Goal: Task Accomplishment & Management: Use online tool/utility

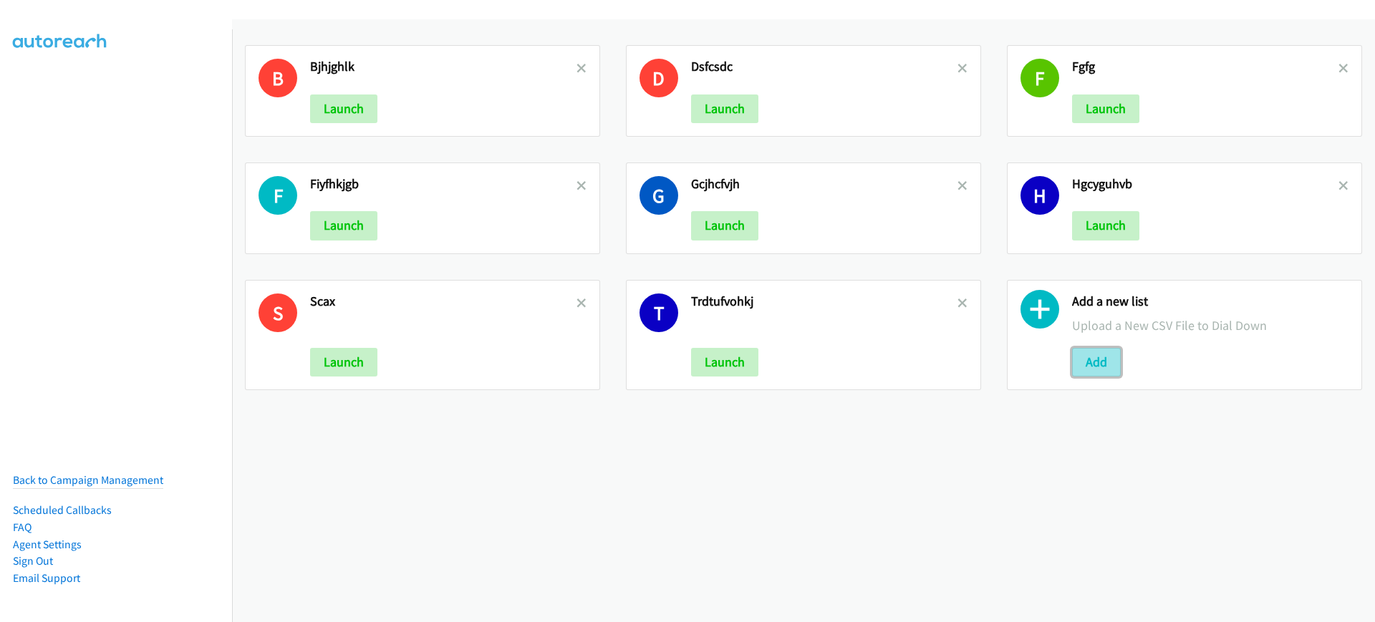
click at [1097, 362] on button "Add" at bounding box center [1096, 362] width 49 height 29
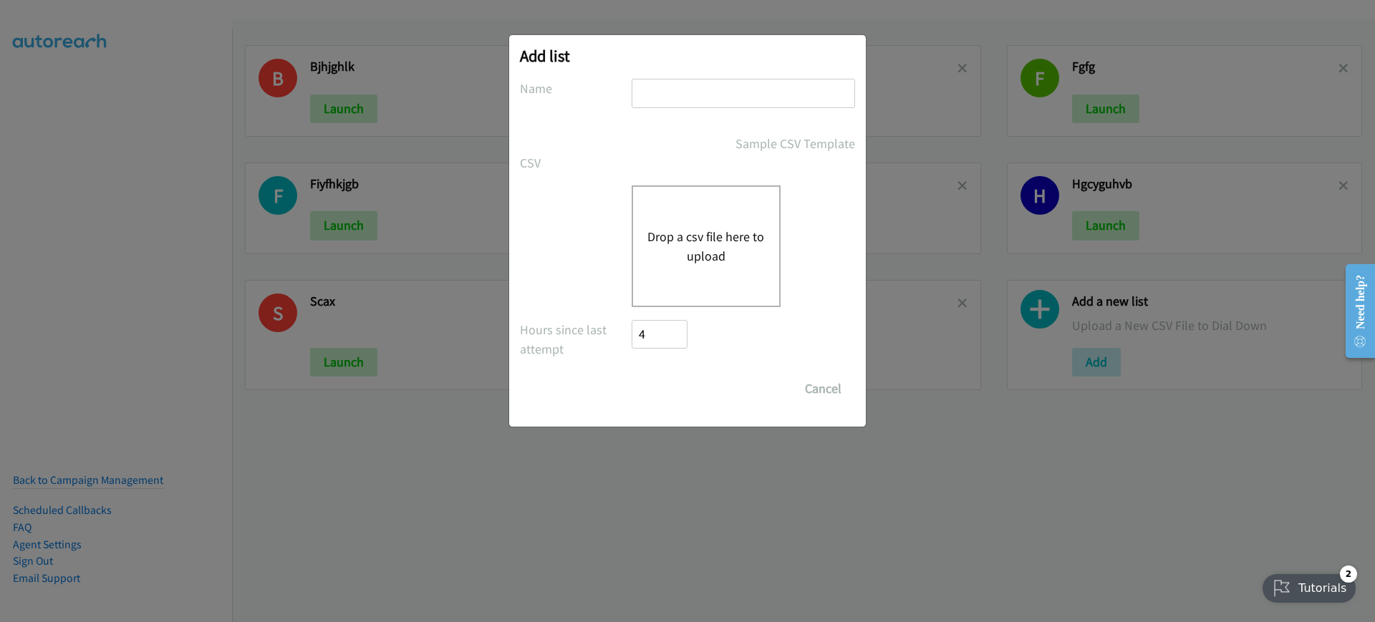
click at [733, 230] on button "Drop a csv file here to upload" at bounding box center [705, 246] width 117 height 39
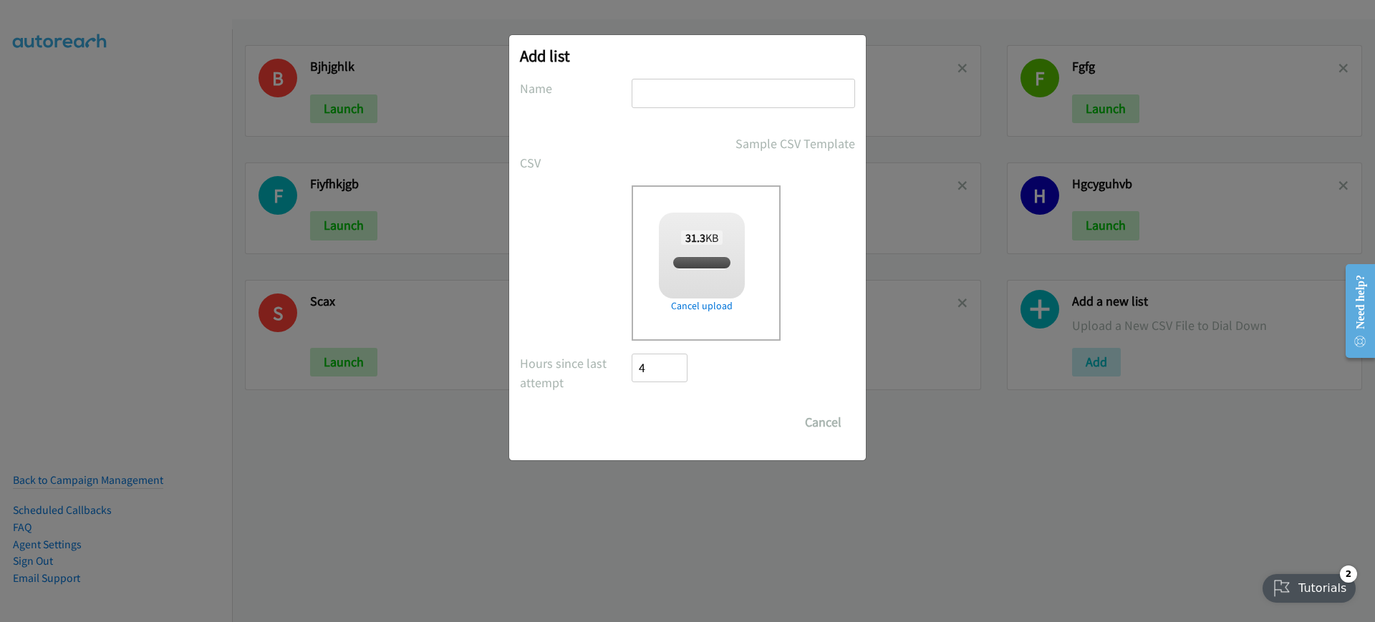
checkbox input "true"
click at [659, 84] on div "Add list No phone fields were returned for that Report or List View Please uplo…" at bounding box center [687, 247] width 357 height 425
click at [659, 84] on input "text" at bounding box center [743, 93] width 223 height 29
type input "asfcqasfc"
click at [701, 426] on input "Save List" at bounding box center [669, 422] width 75 height 29
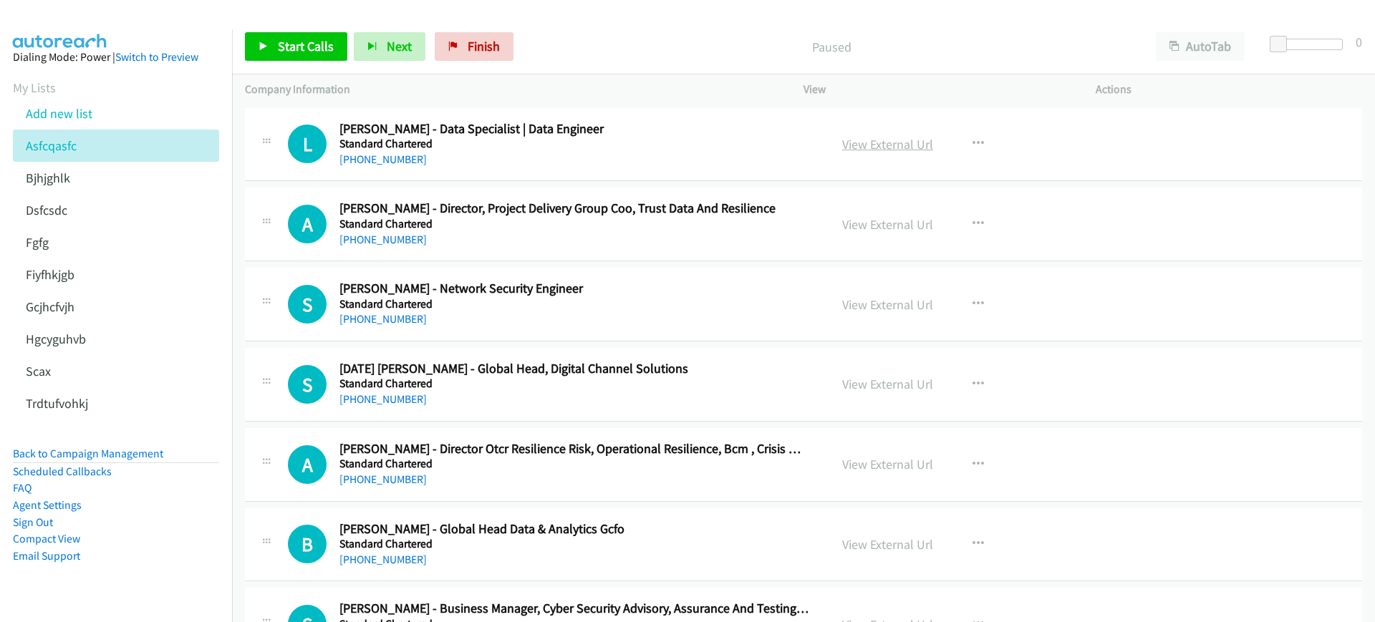
click at [893, 148] on link "View External Url" at bounding box center [887, 144] width 91 height 16
click at [314, 62] on div "Start Calls Pause Next Finish Paused AutoTab AutoTab 0" at bounding box center [803, 46] width 1143 height 55
click at [321, 44] on span "Start Calls" at bounding box center [306, 46] width 56 height 16
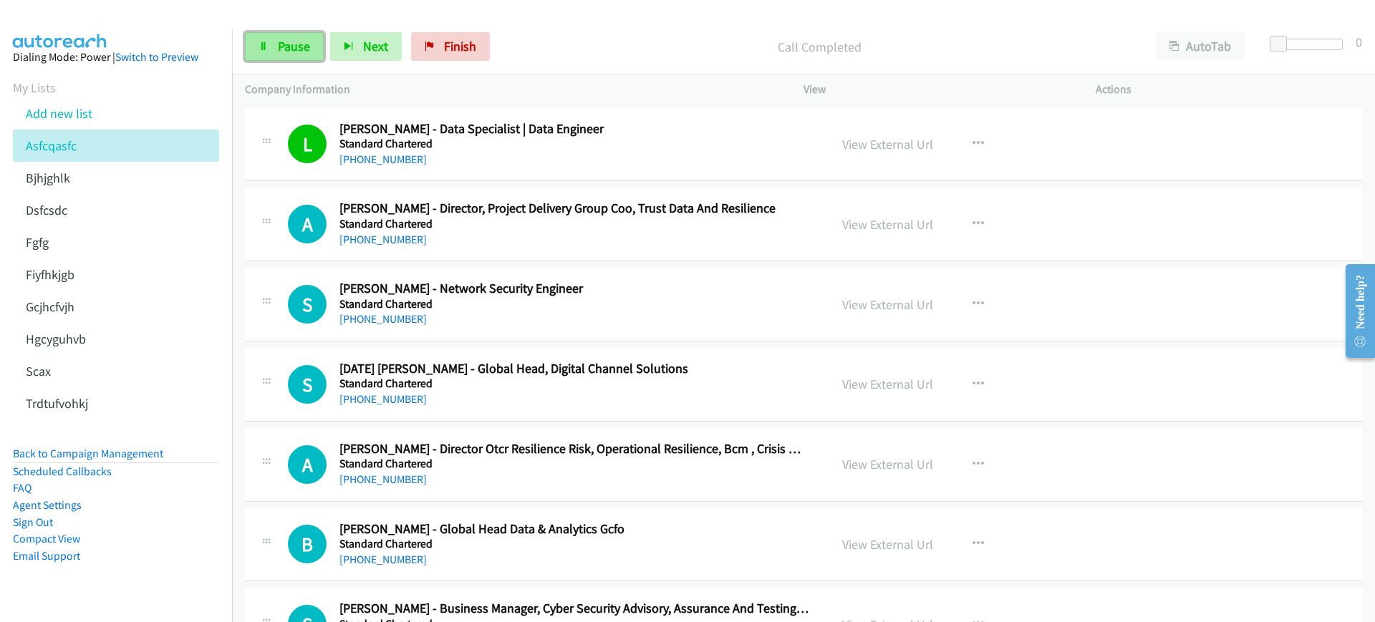
click at [270, 51] on link "Pause" at bounding box center [284, 46] width 79 height 29
click at [263, 43] on icon at bounding box center [264, 47] width 10 height 10
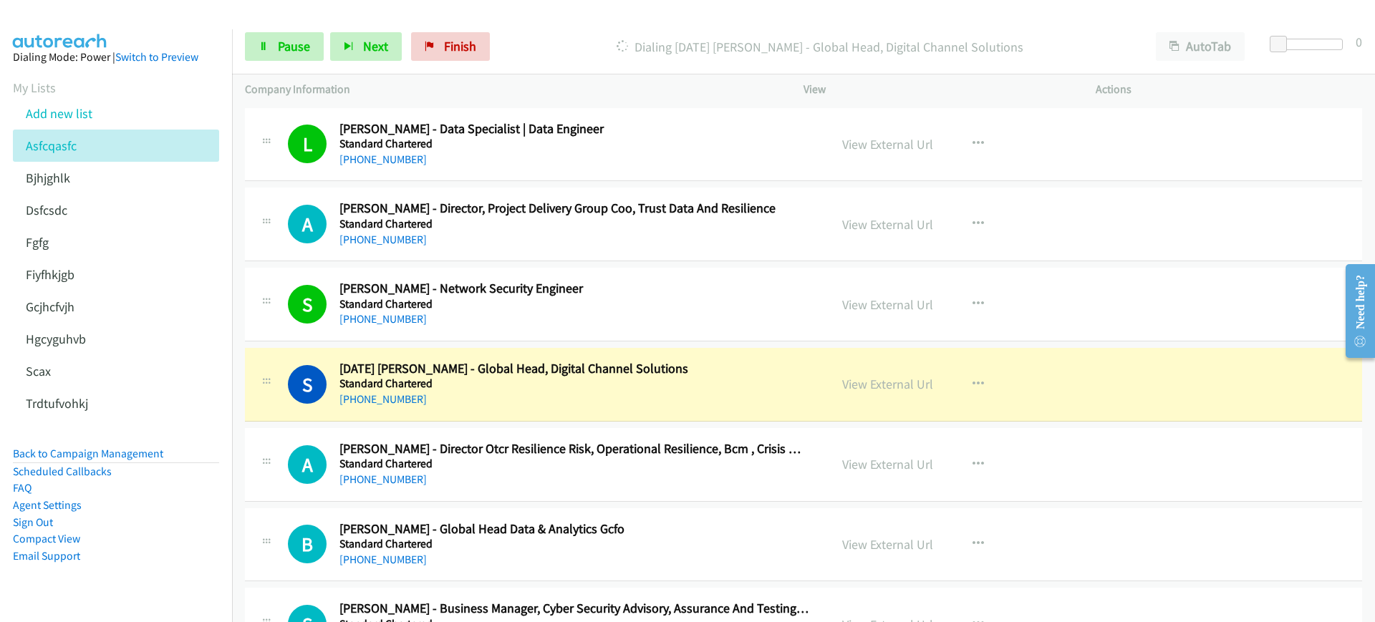
drag, startPoint x: 602, startPoint y: 57, endPoint x: 628, endPoint y: 55, distance: 26.6
click at [602, 57] on div "Dialing Sunday Domingo - Global Head, Digital Channel Solutions" at bounding box center [819, 46] width 647 height 29
click at [1180, 54] on button "AutoTab" at bounding box center [1200, 46] width 89 height 29
click at [291, 39] on span "Pause" at bounding box center [294, 46] width 32 height 16
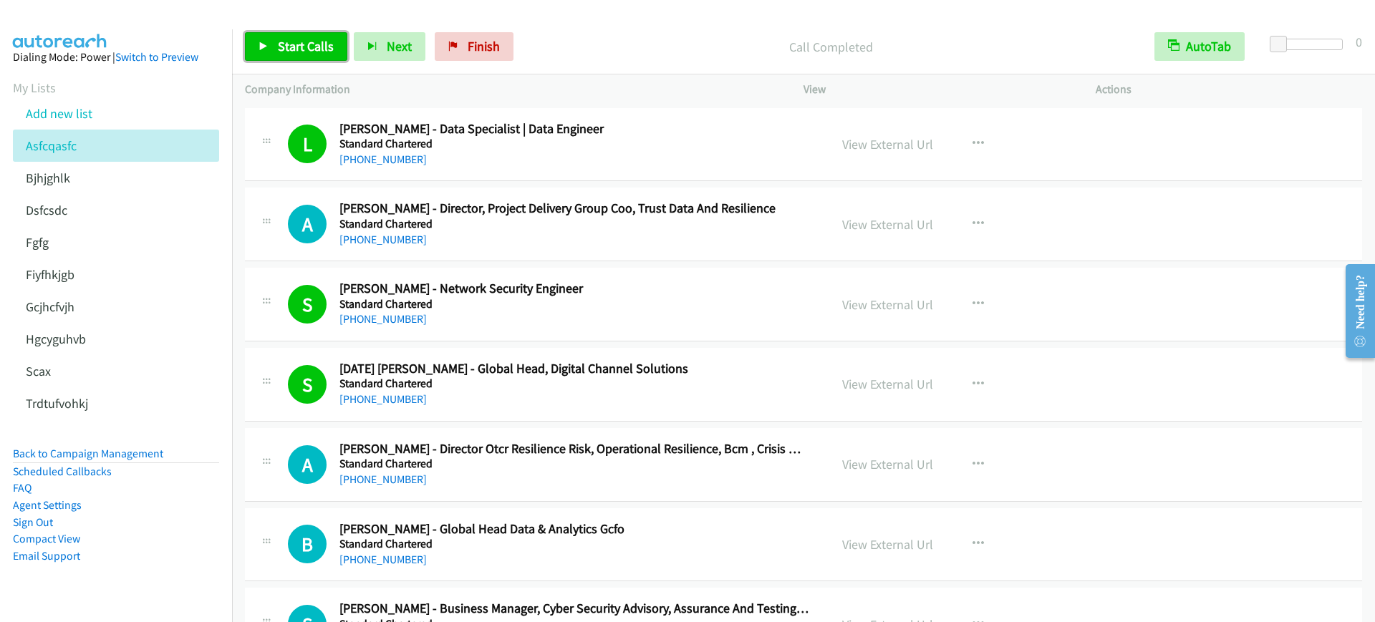
click at [325, 50] on span "Start Calls" at bounding box center [306, 46] width 56 height 16
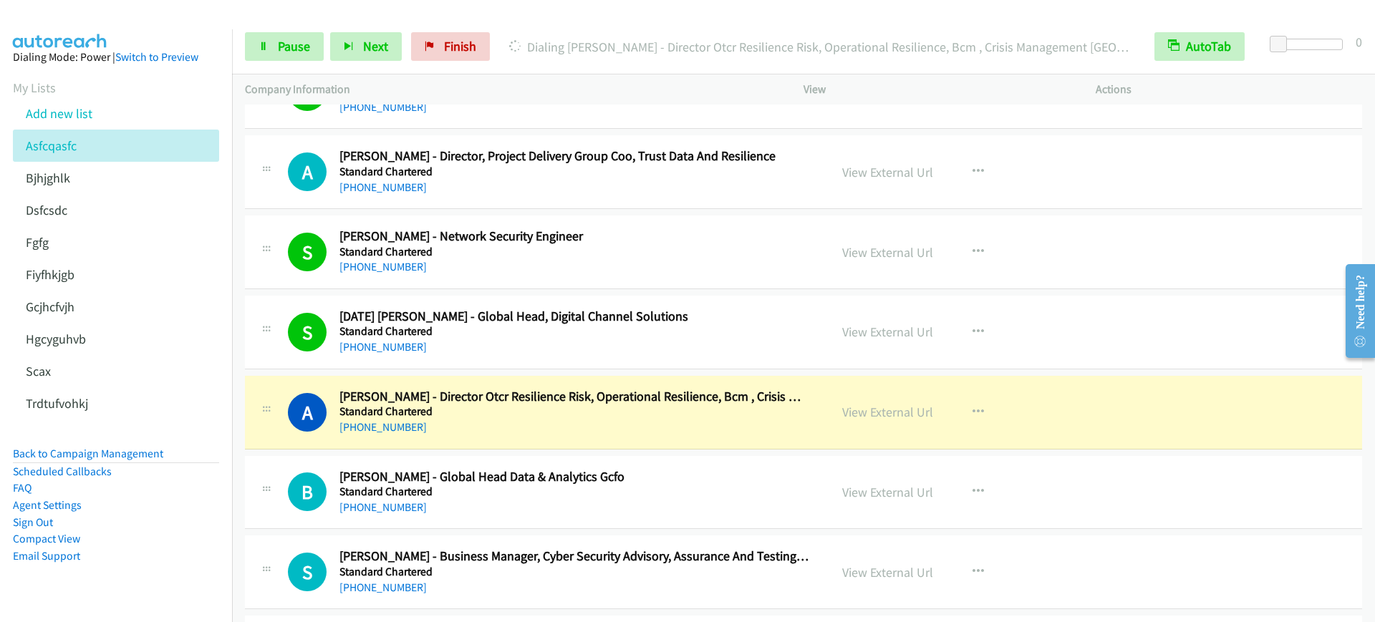
scroll to position [269, 0]
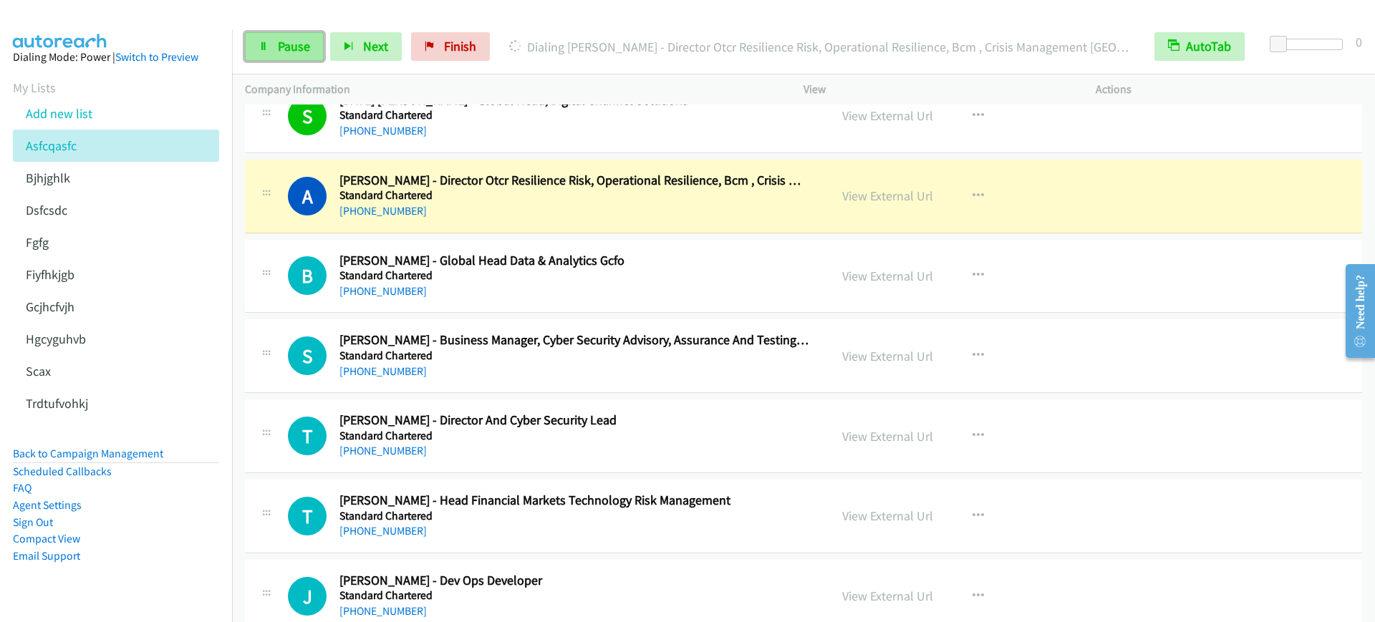
click at [297, 47] on span "Pause" at bounding box center [294, 46] width 32 height 16
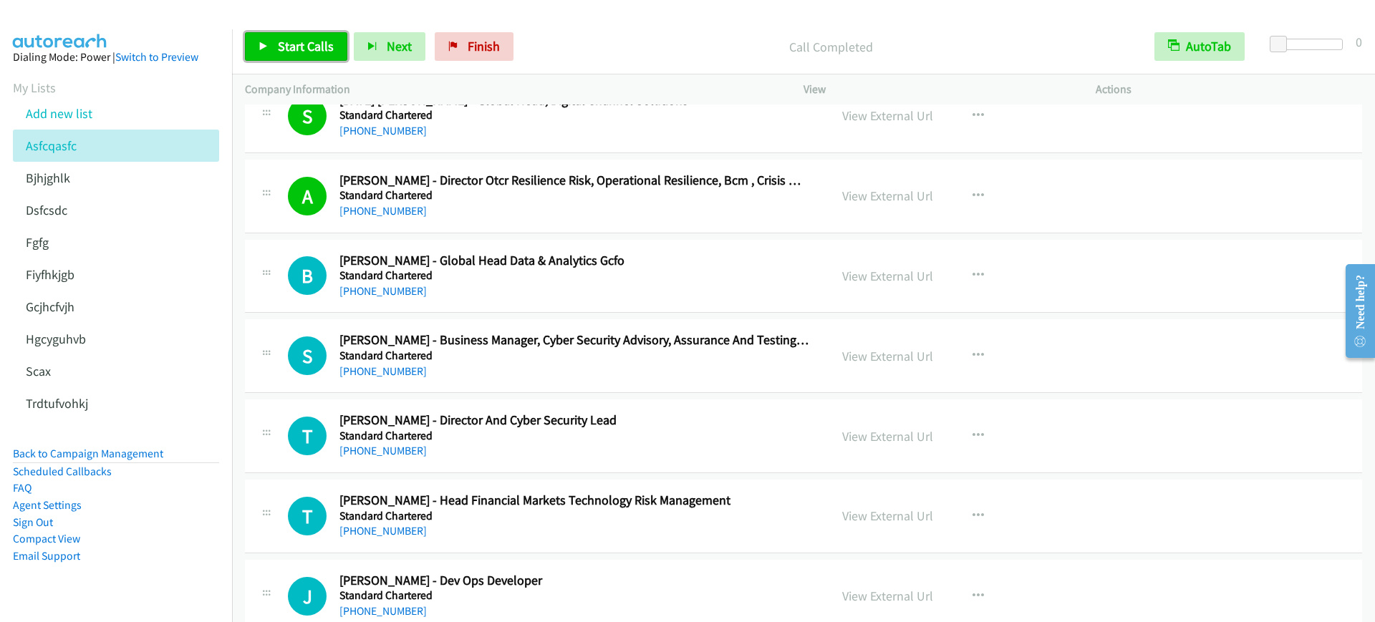
click at [307, 39] on span "Start Calls" at bounding box center [306, 46] width 56 height 16
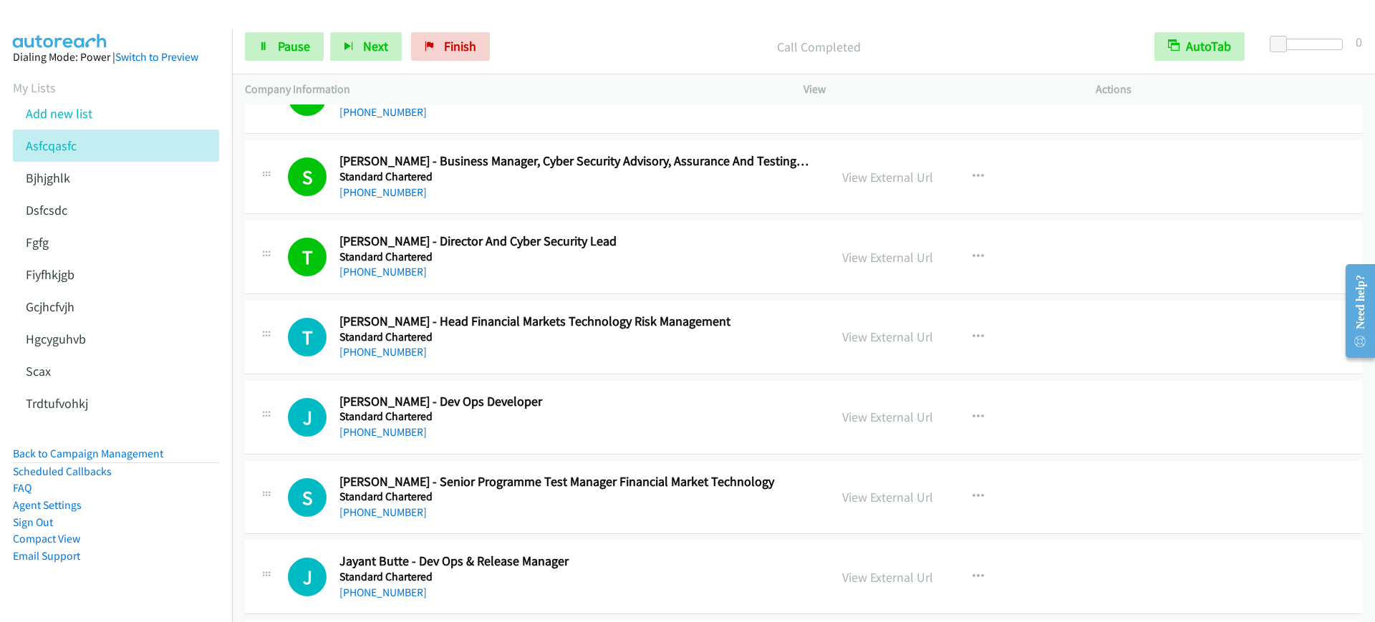
scroll to position [537, 0]
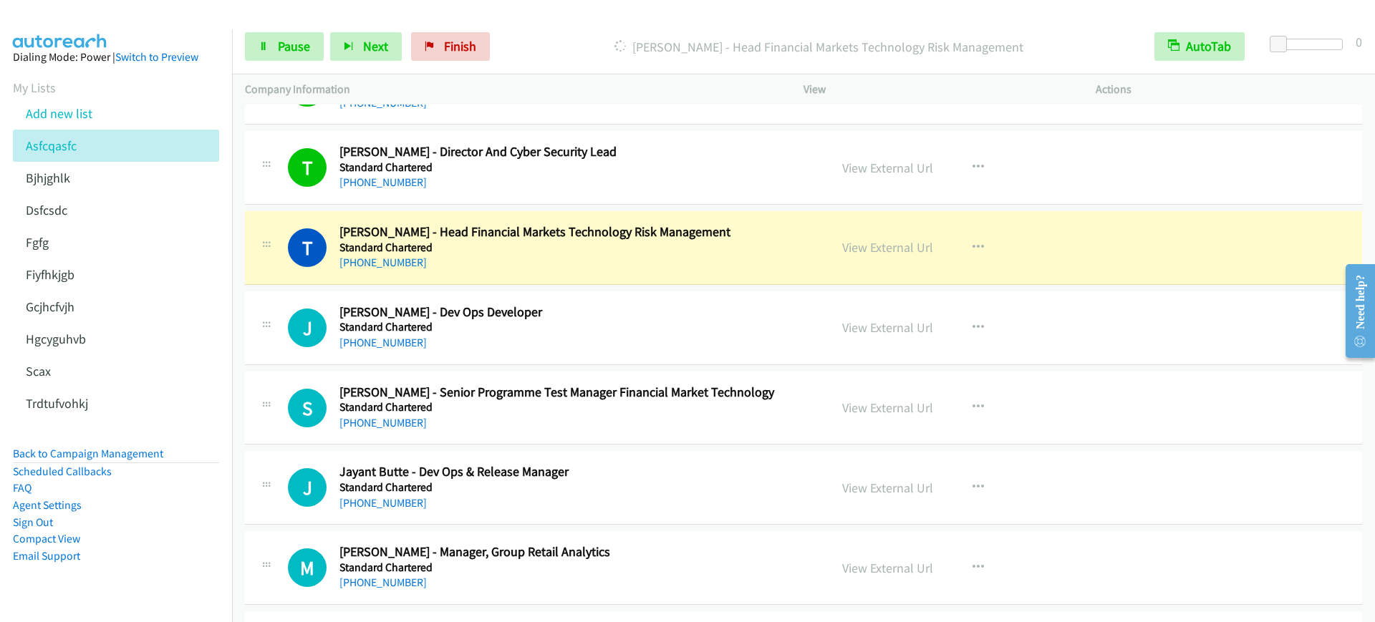
click at [569, 259] on div "+65 9663 0026" at bounding box center [574, 262] width 471 height 17
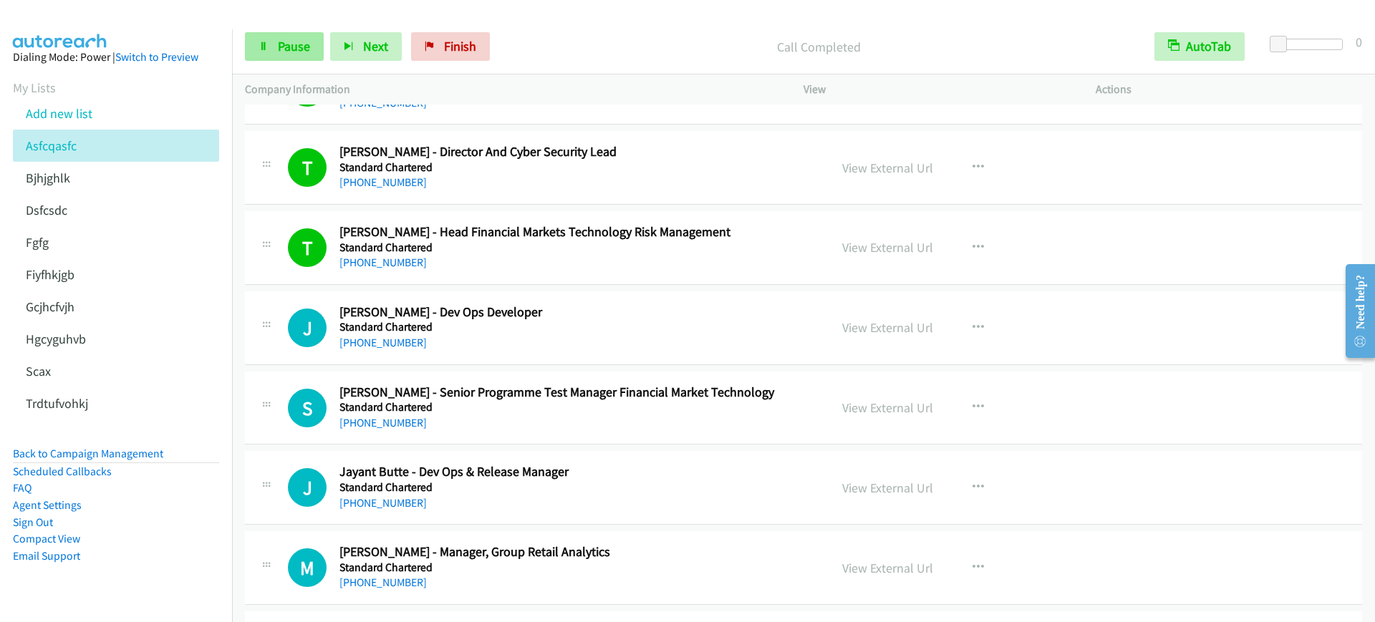
click at [281, 32] on link "Pause" at bounding box center [284, 46] width 79 height 29
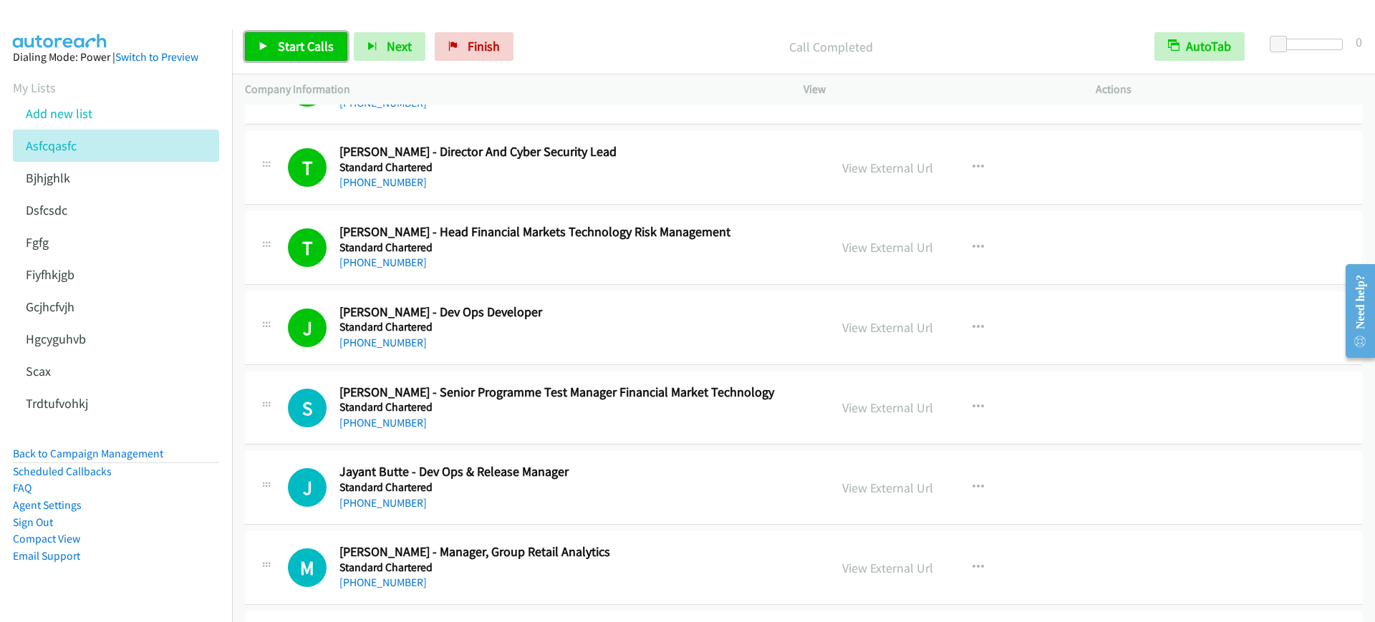
click at [297, 54] on span "Start Calls" at bounding box center [306, 46] width 56 height 16
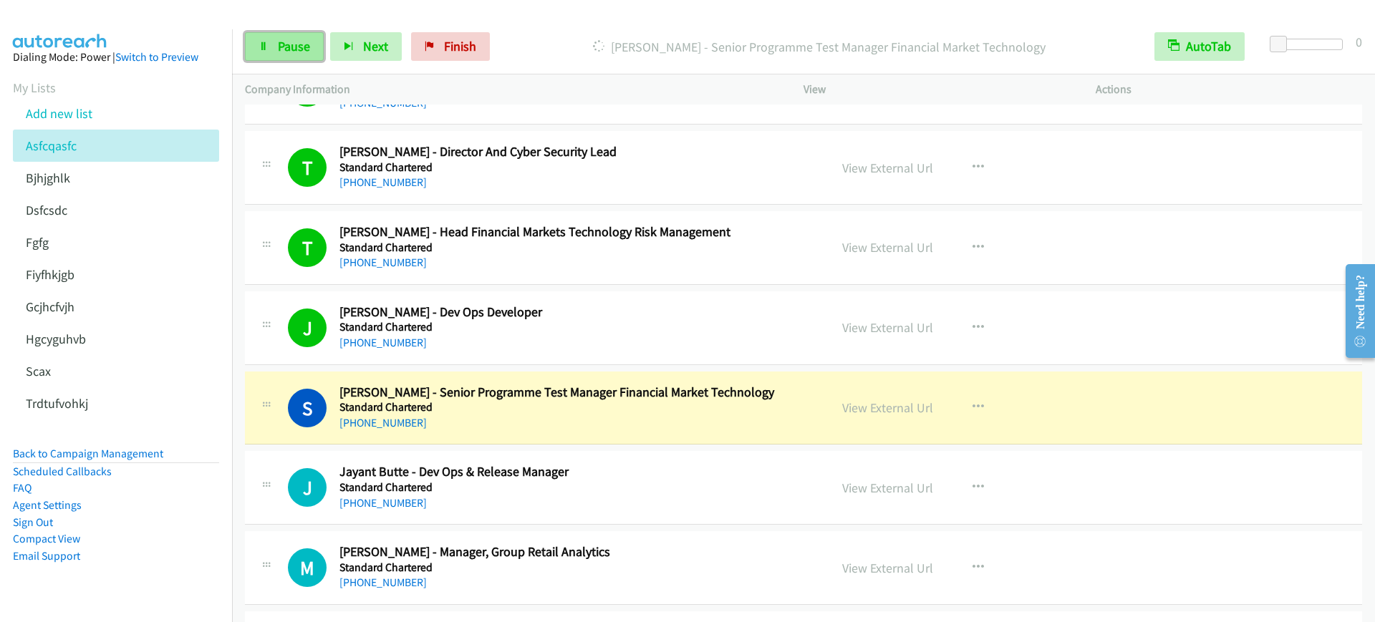
click at [278, 46] on span "Pause" at bounding box center [294, 46] width 32 height 16
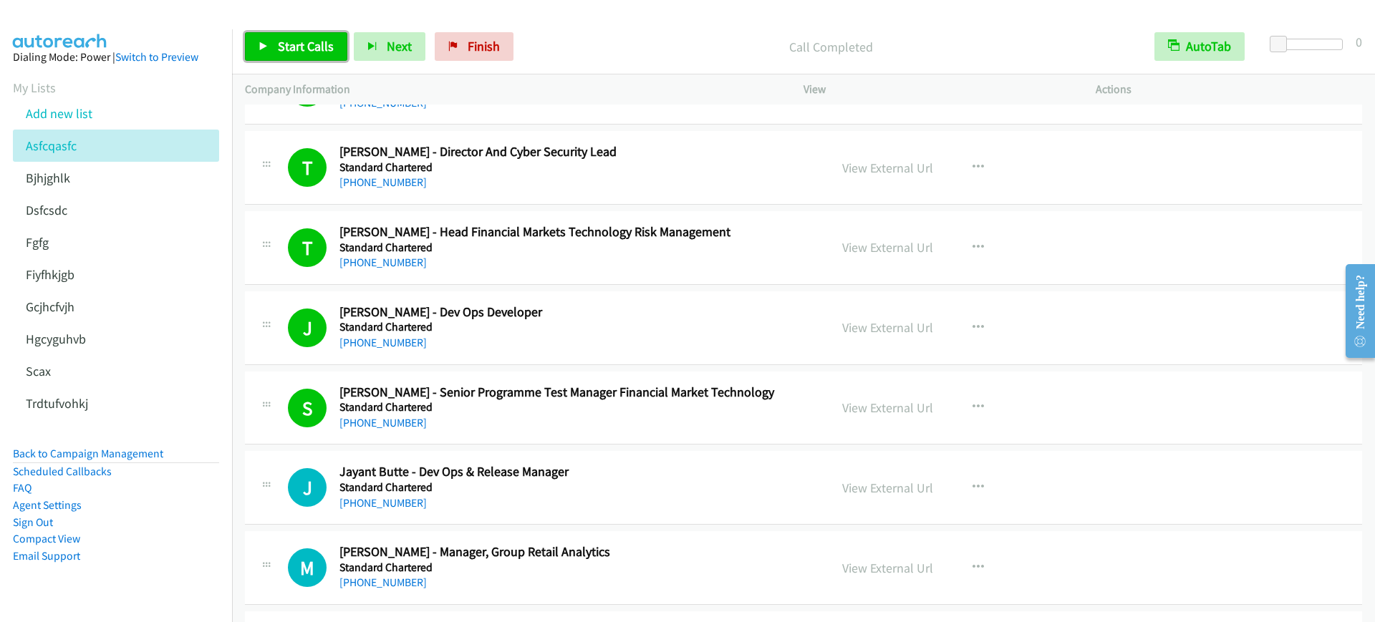
click at [302, 38] on span "Start Calls" at bounding box center [306, 46] width 56 height 16
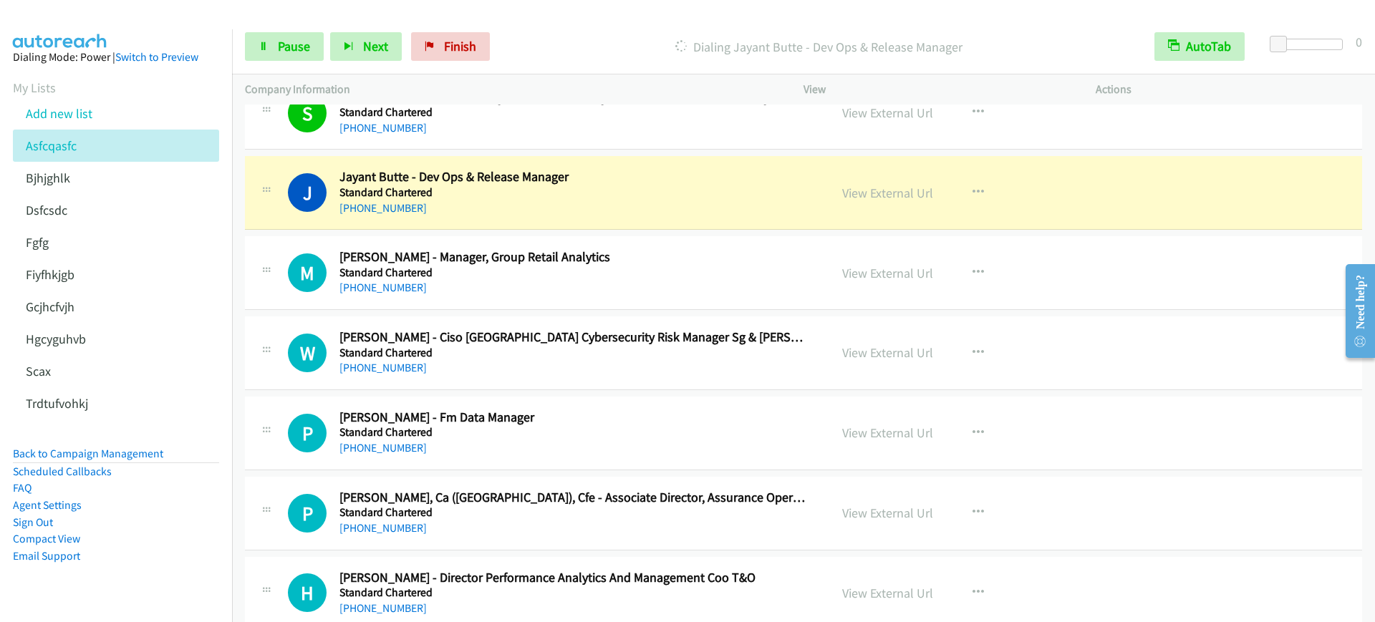
scroll to position [806, 0]
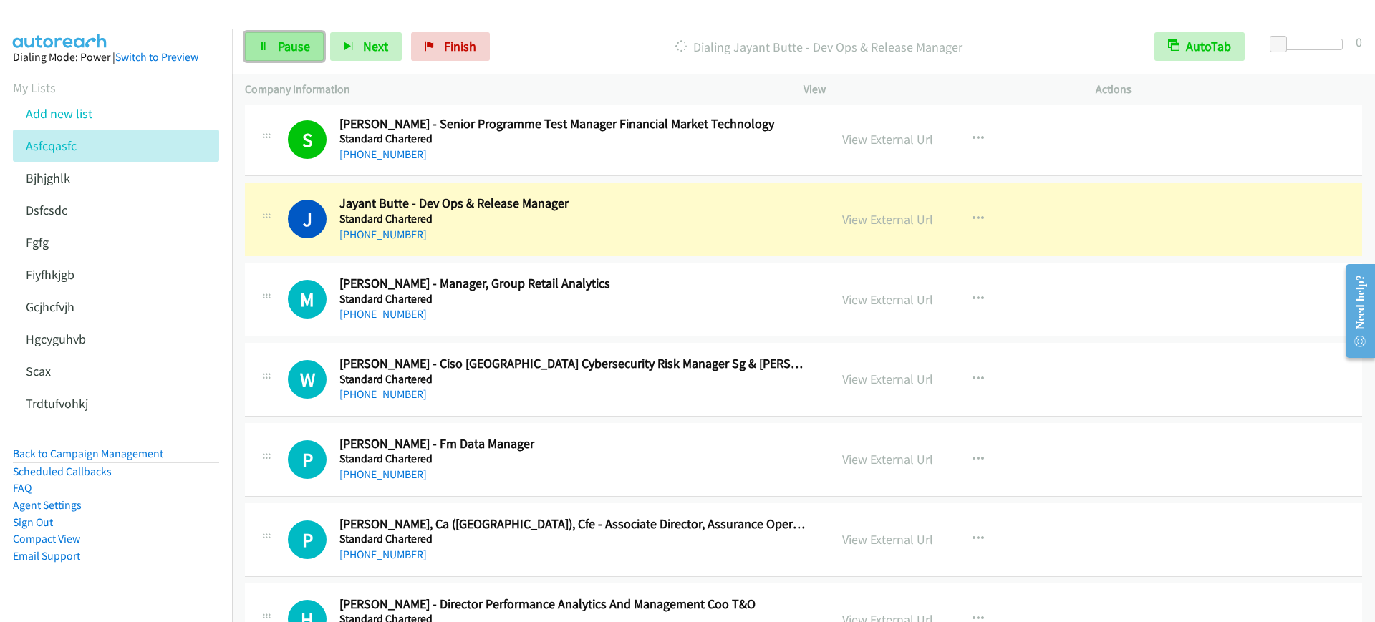
click at [276, 51] on link "Pause" at bounding box center [284, 46] width 79 height 29
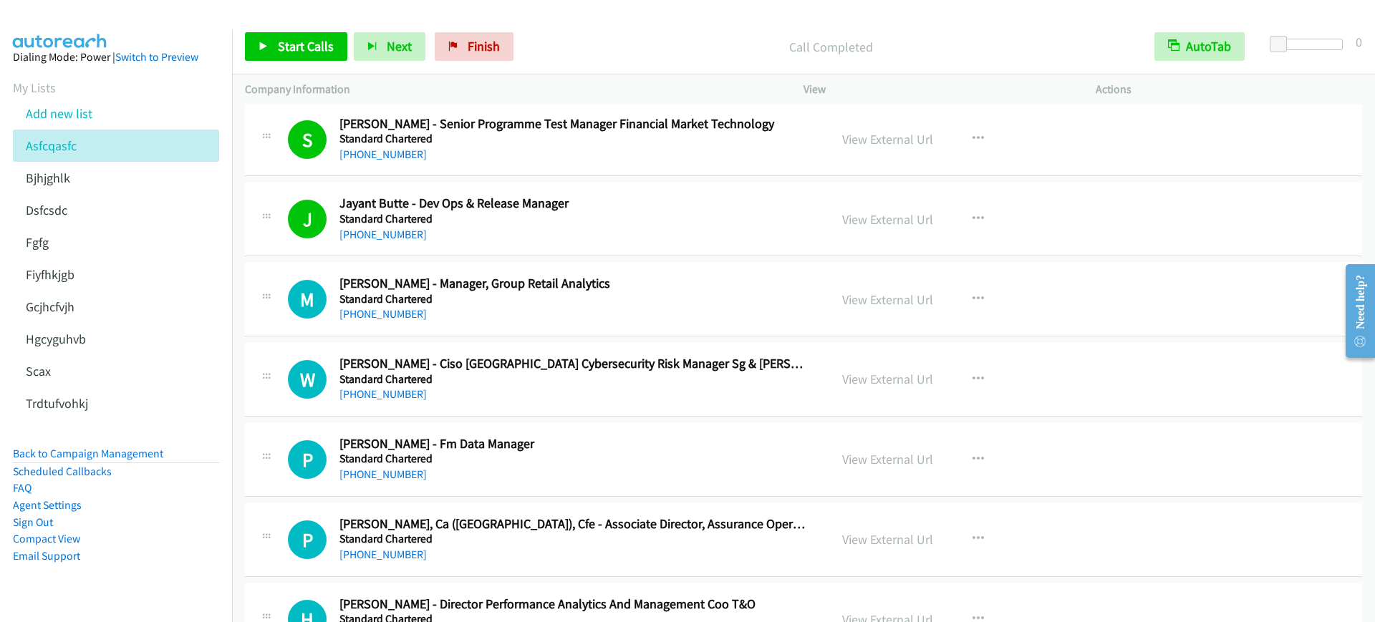
click at [320, 72] on div "Start Calls Pause Next Finish Call Completed AutoTab AutoTab 0" at bounding box center [803, 46] width 1143 height 55
click at [314, 48] on span "Start Calls" at bounding box center [306, 46] width 56 height 16
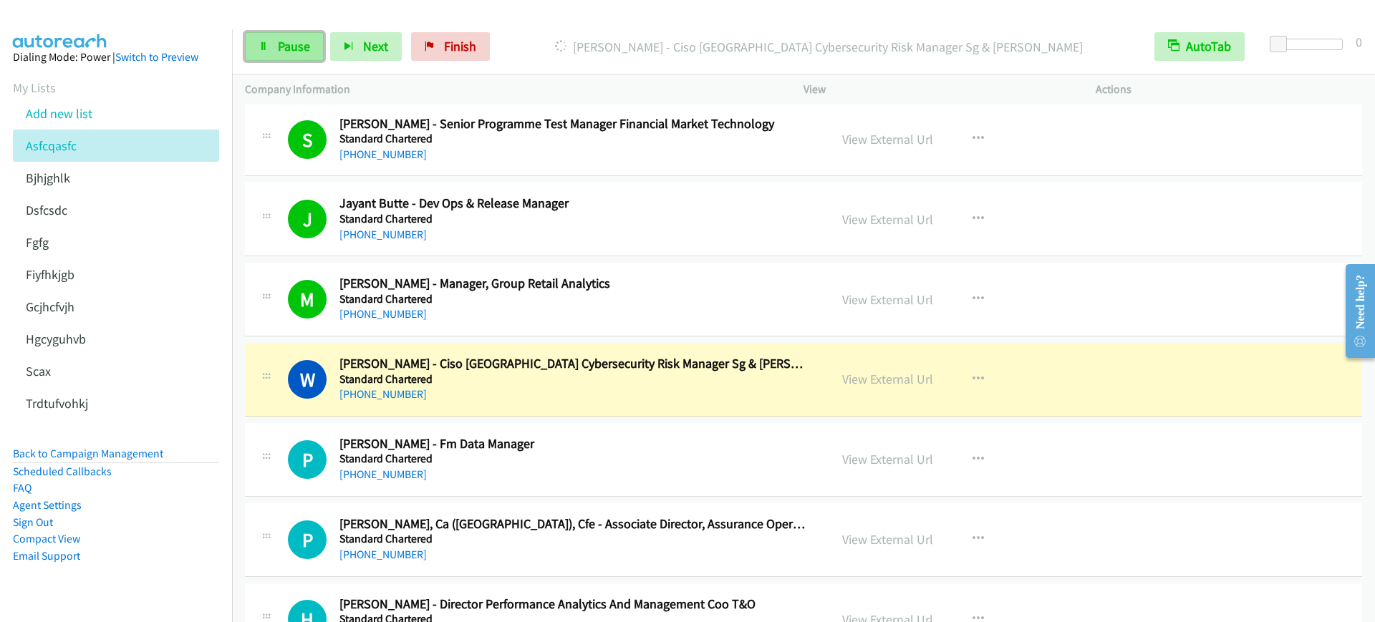
click at [279, 53] on span "Pause" at bounding box center [294, 46] width 32 height 16
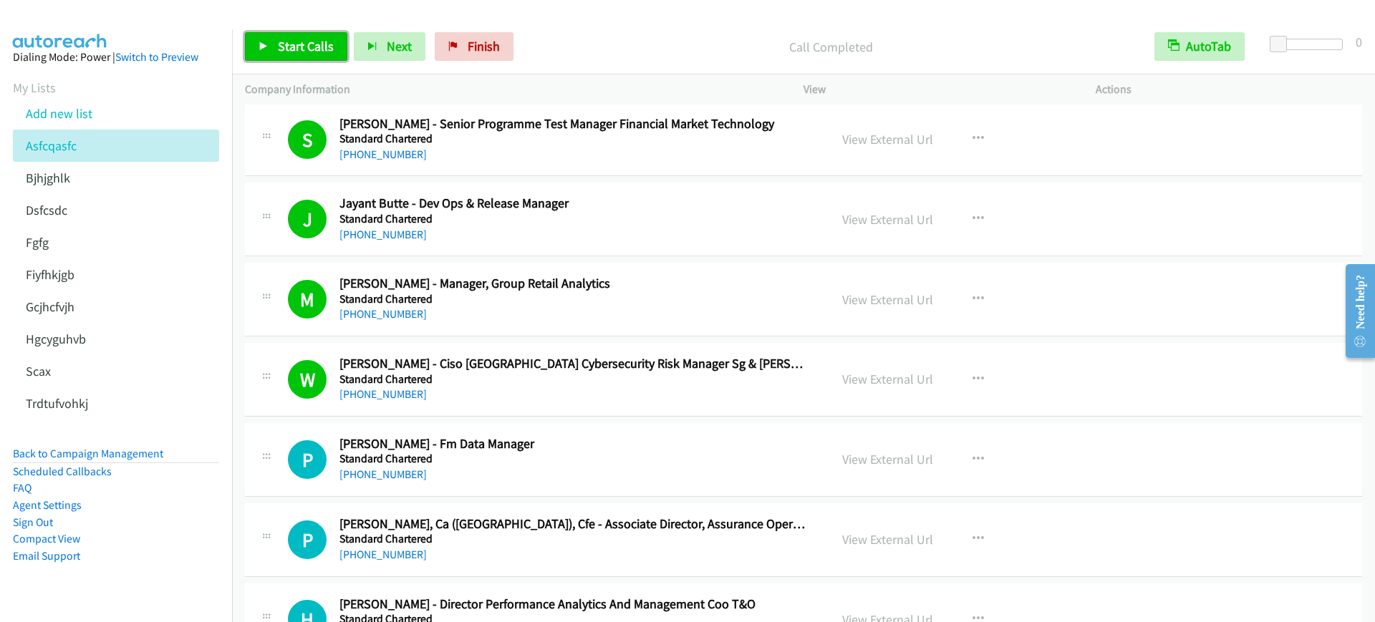
click at [271, 47] on link "Start Calls" at bounding box center [296, 46] width 102 height 29
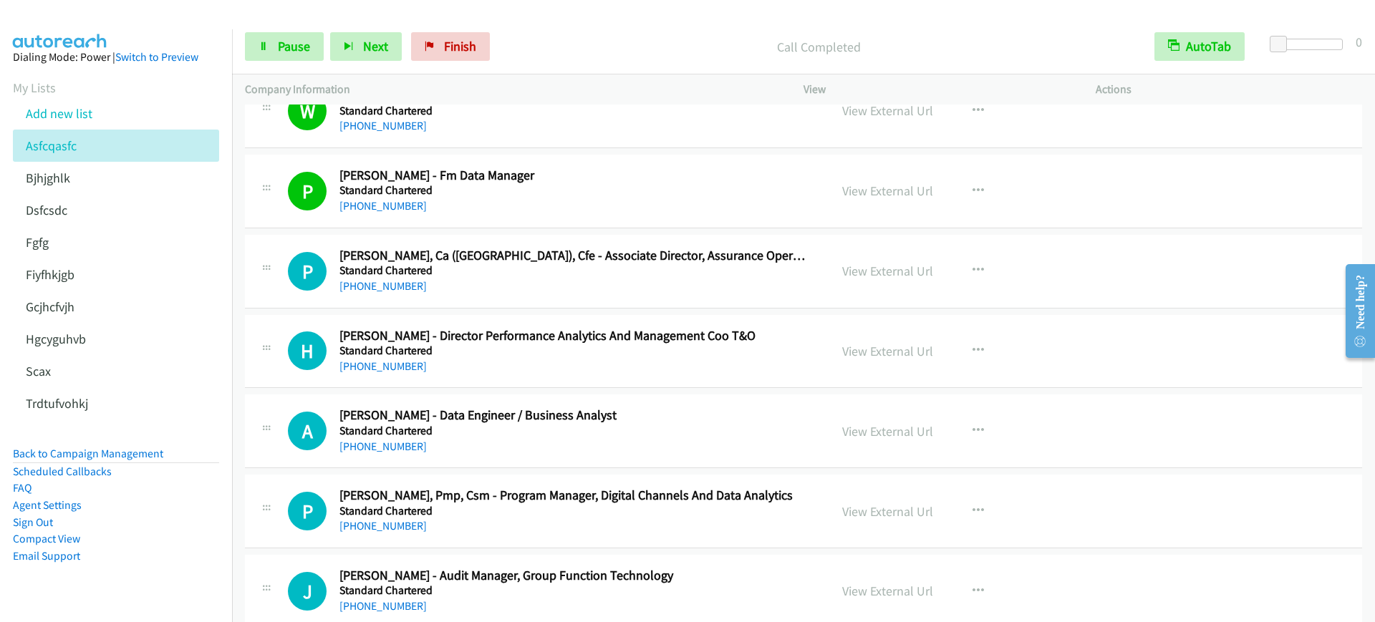
scroll to position [1164, 0]
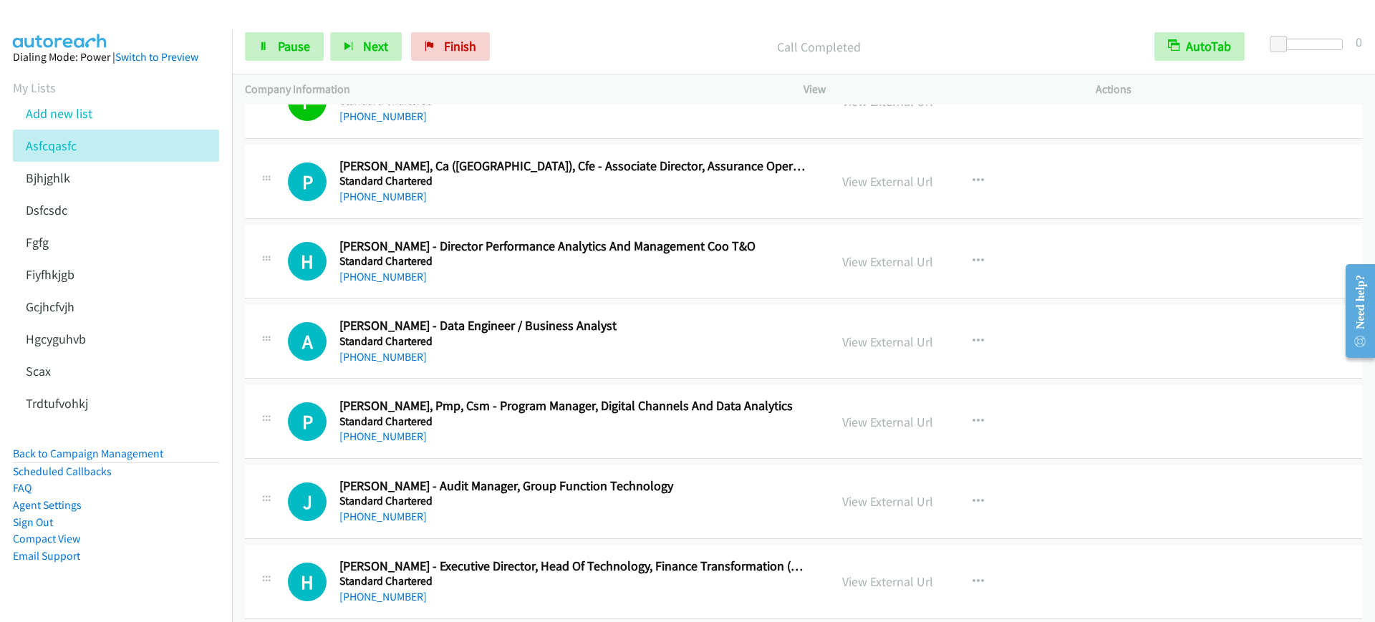
click at [552, 204] on div "+65 8338 0296" at bounding box center [574, 196] width 471 height 17
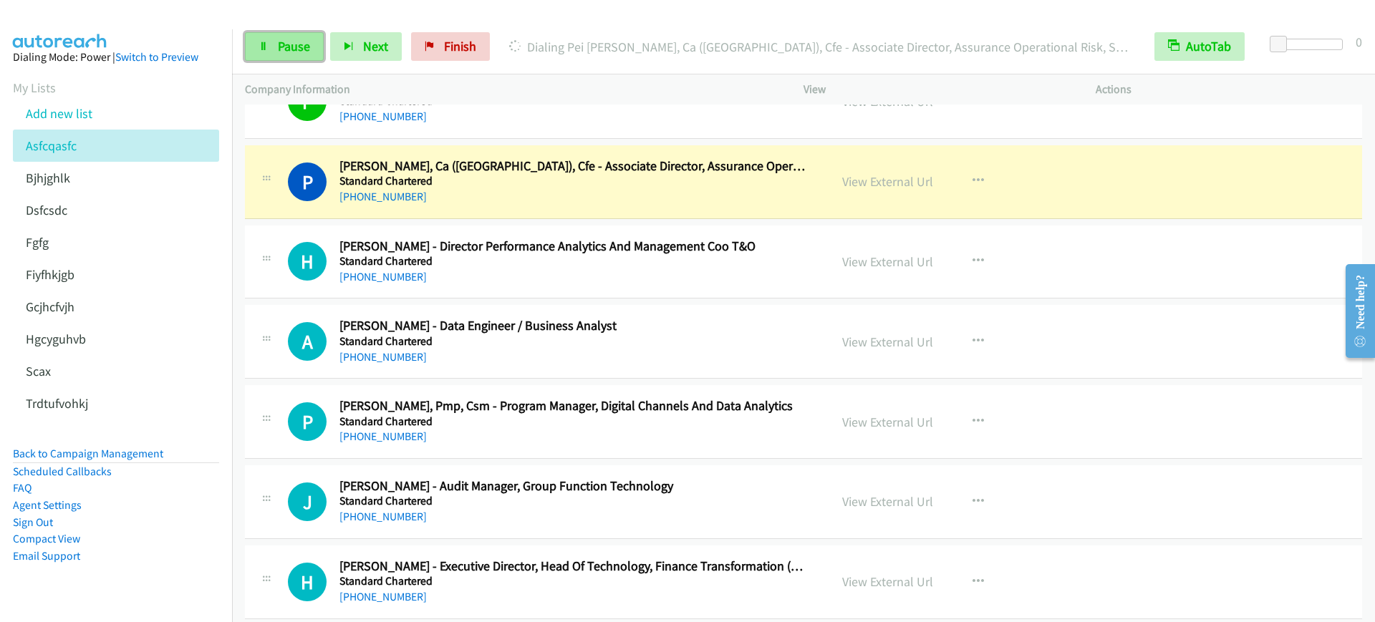
click at [289, 44] on span "Pause" at bounding box center [294, 46] width 32 height 16
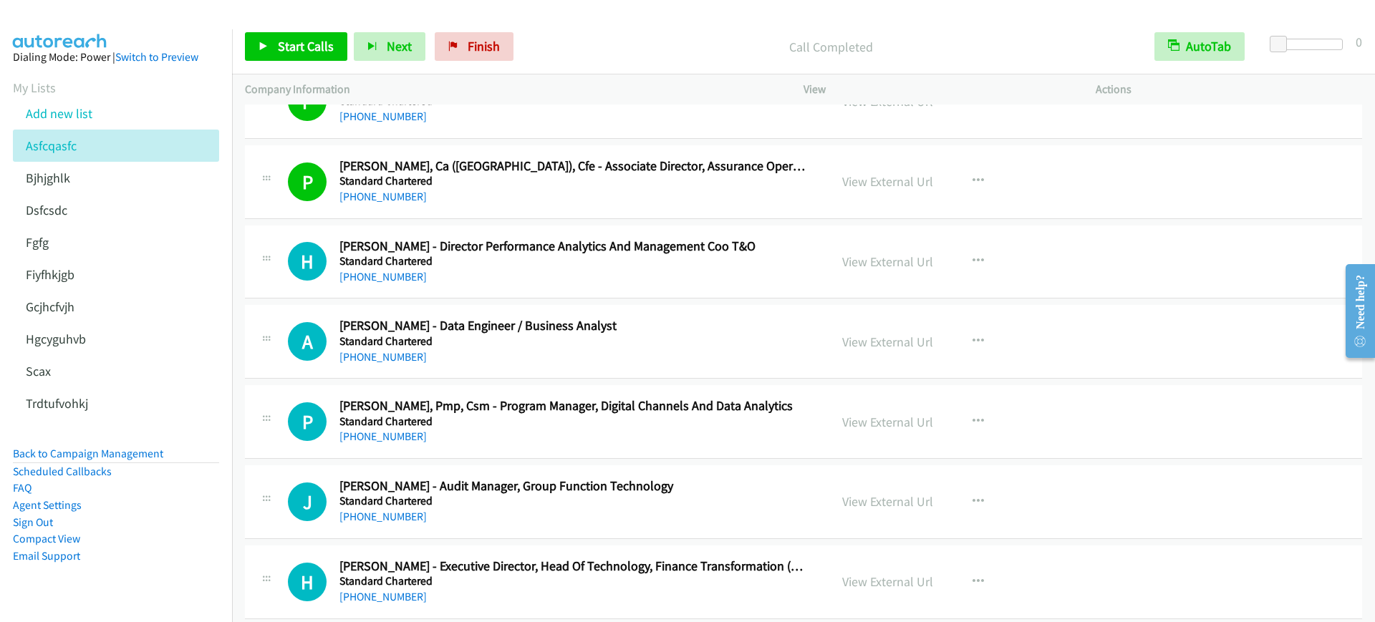
click at [294, 49] on span "Start Calls" at bounding box center [306, 46] width 56 height 16
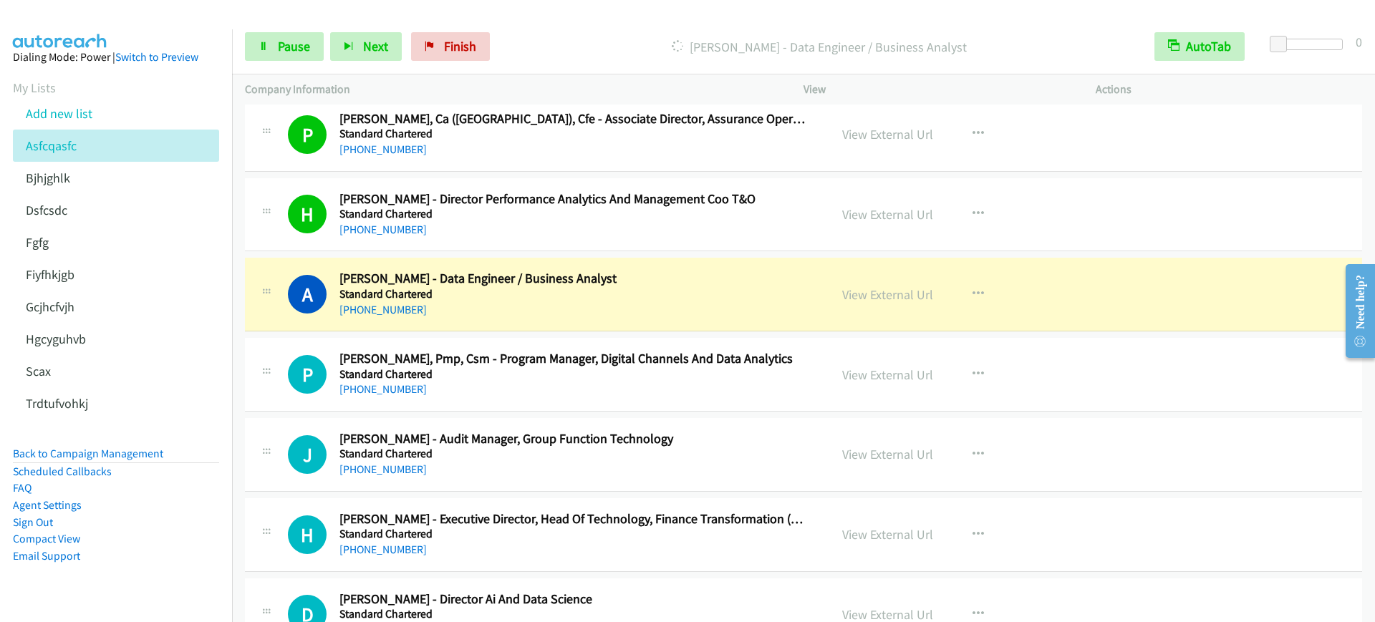
scroll to position [1253, 0]
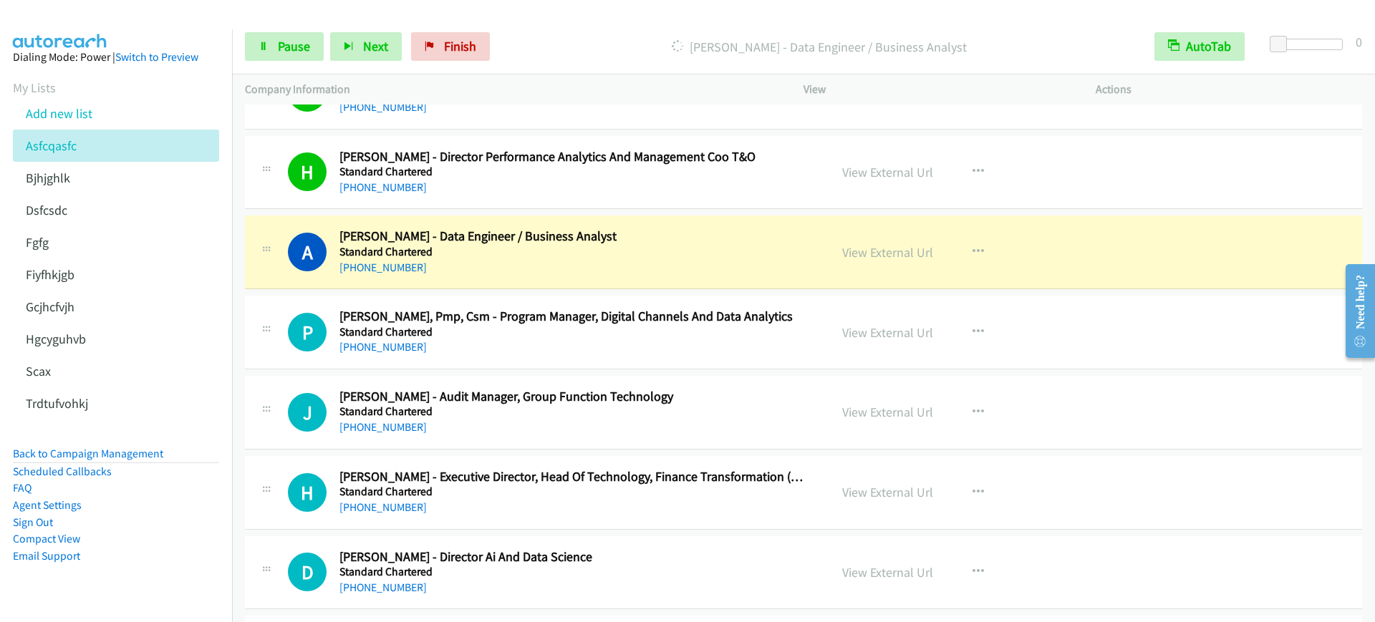
click at [0, 295] on aside "Dialing Mode: Power | Switch to Preview My Lists Add new list Asfcqasfc Bjhjghl…" at bounding box center [116, 329] width 232 height 600
click at [282, 32] on link "Pause" at bounding box center [284, 46] width 79 height 29
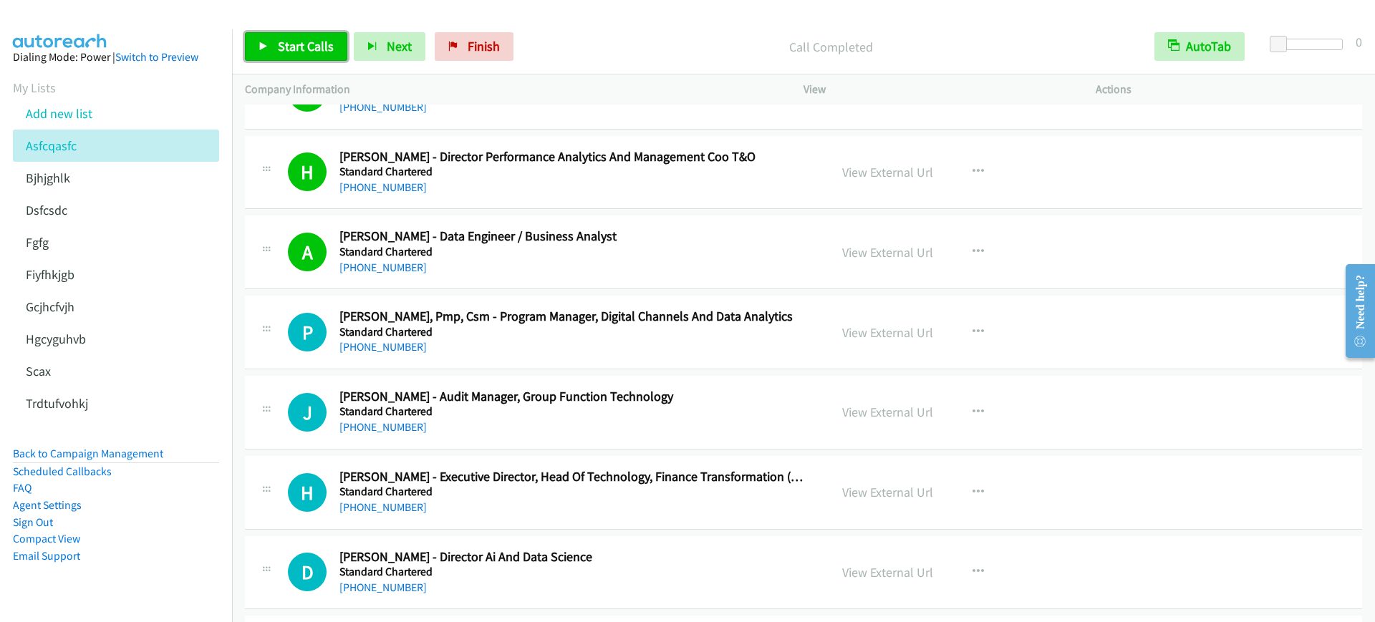
click at [317, 38] on span "Start Calls" at bounding box center [306, 46] width 56 height 16
click at [607, 268] on div "+65 9831 0345" at bounding box center [574, 267] width 471 height 17
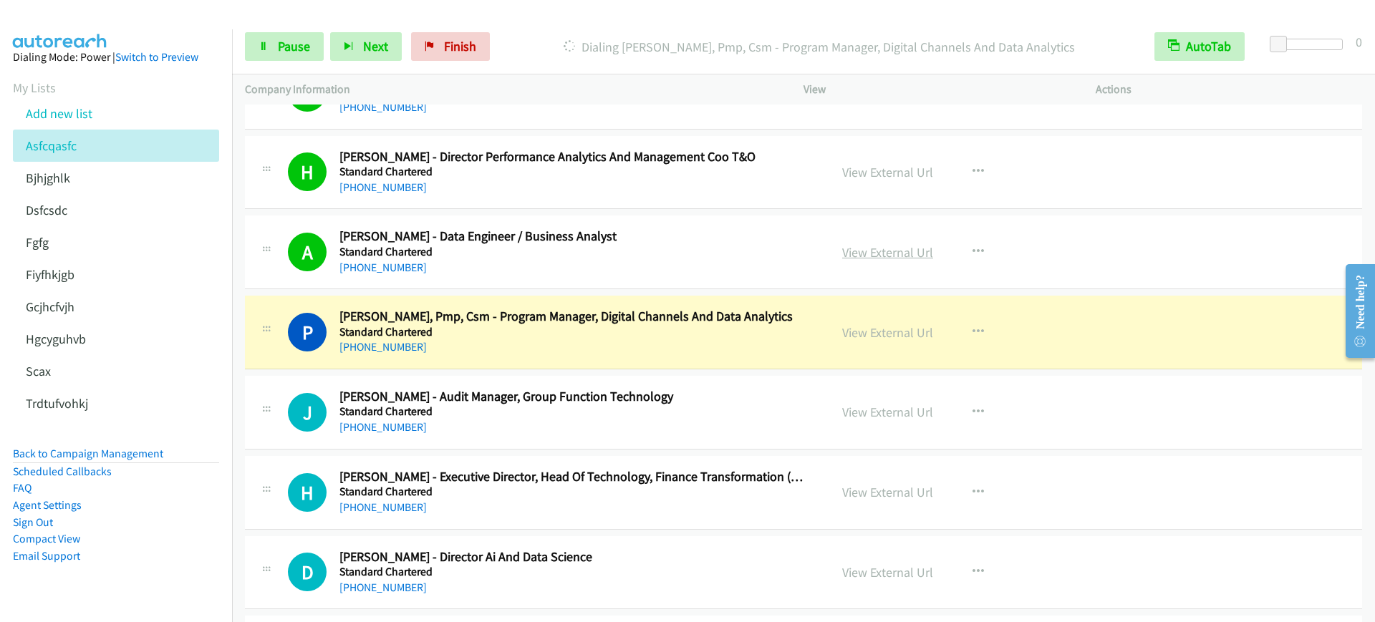
click at [887, 249] on link "View External Url" at bounding box center [887, 252] width 91 height 16
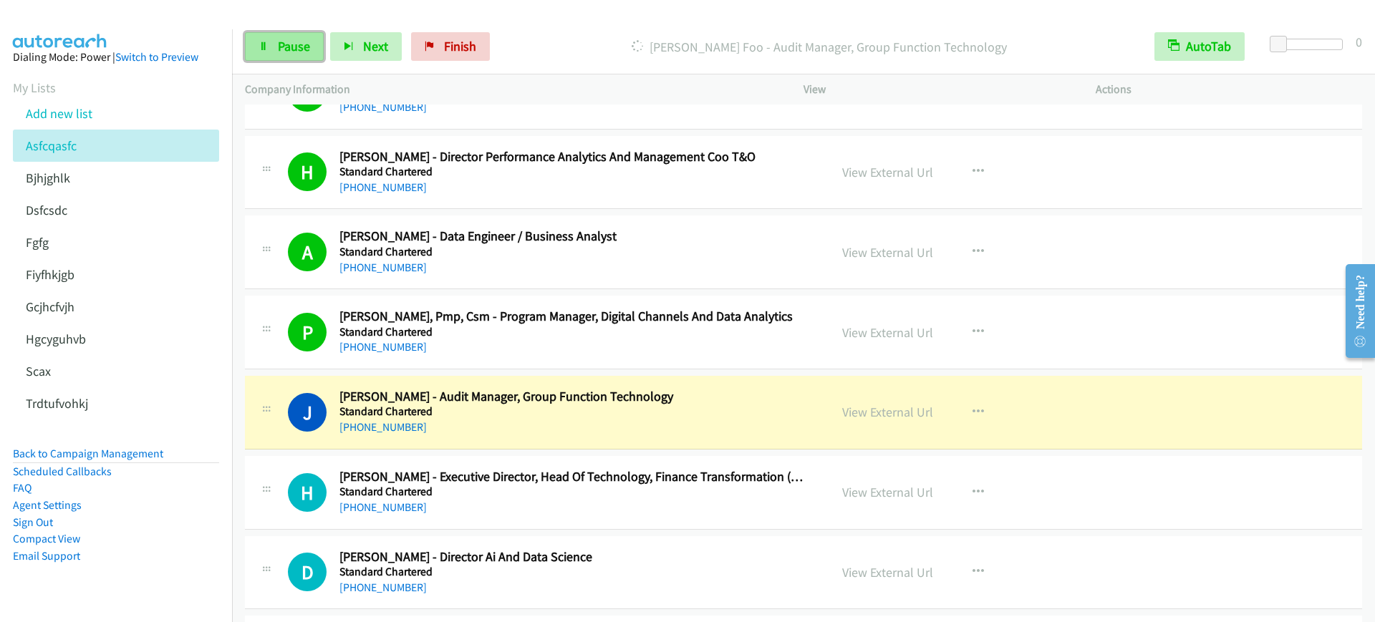
click at [282, 43] on span "Pause" at bounding box center [294, 46] width 32 height 16
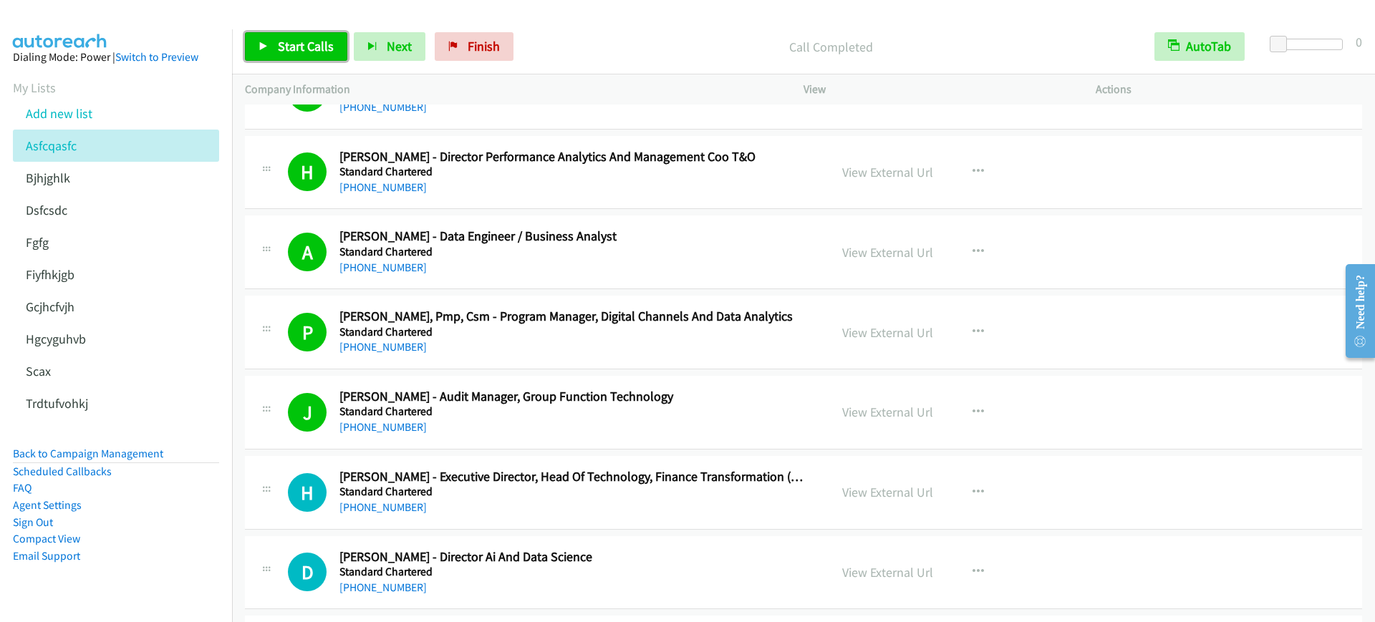
click at [287, 49] on span "Start Calls" at bounding box center [306, 46] width 56 height 16
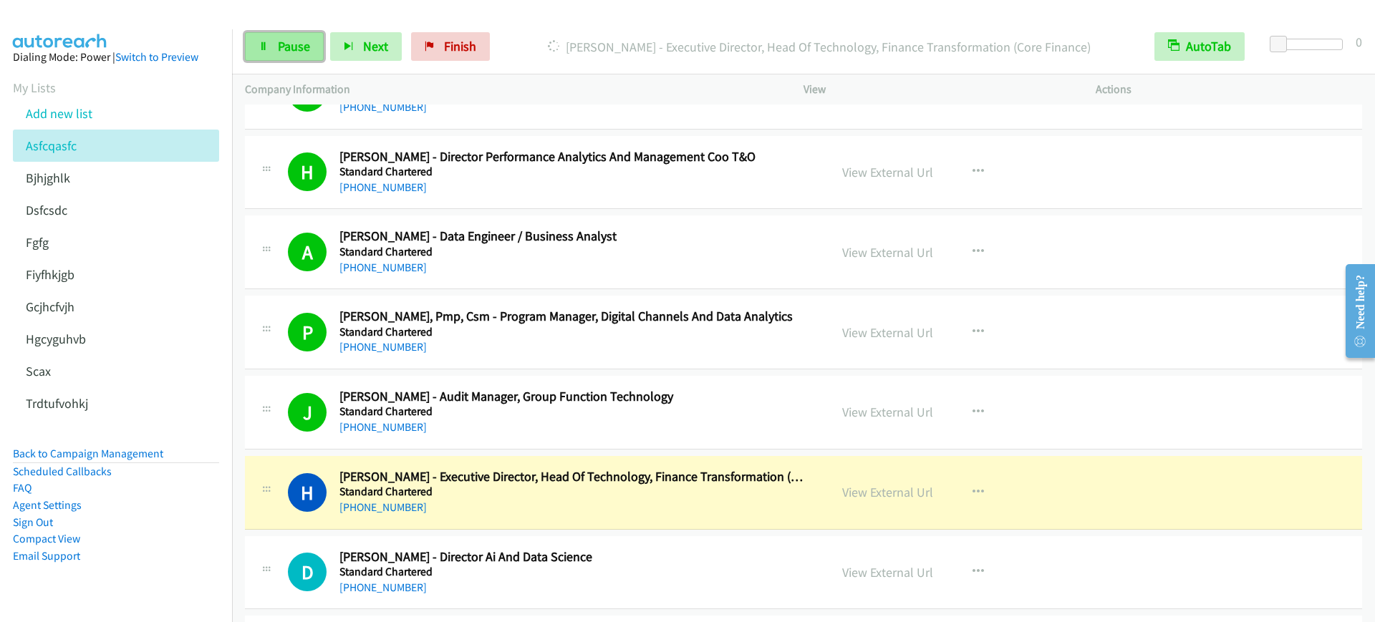
click at [287, 49] on span "Pause" at bounding box center [294, 46] width 32 height 16
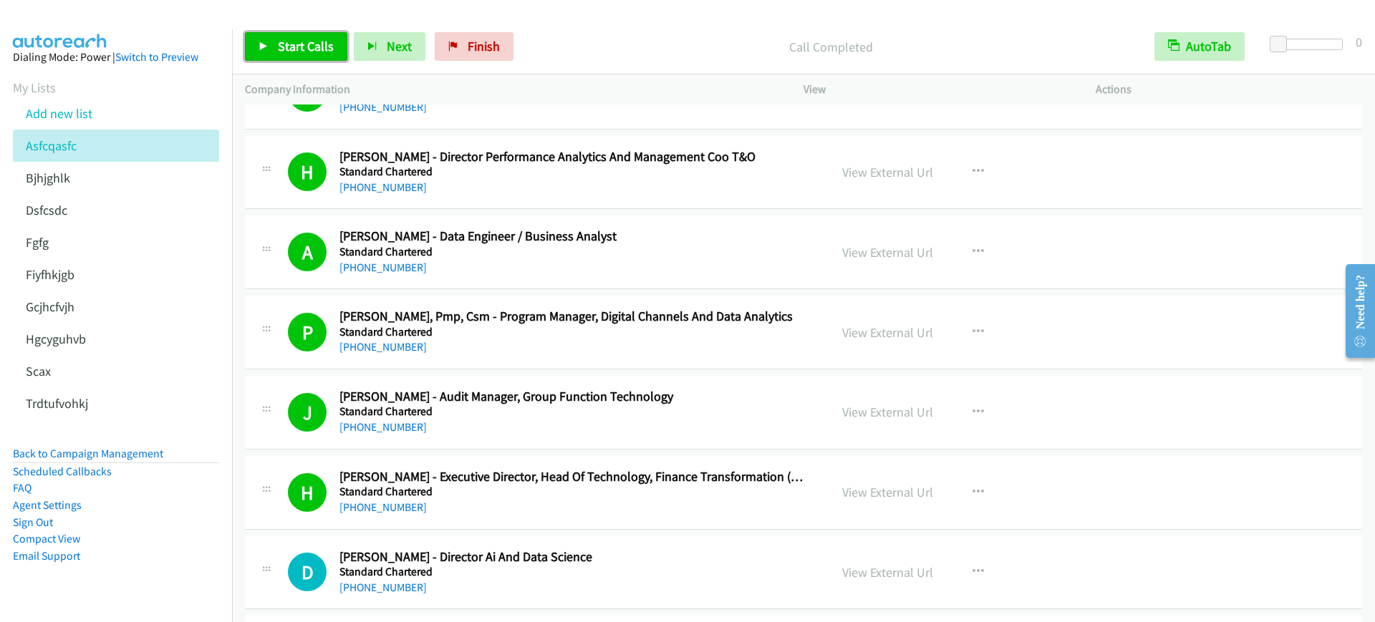
click at [309, 52] on span "Start Calls" at bounding box center [306, 46] width 56 height 16
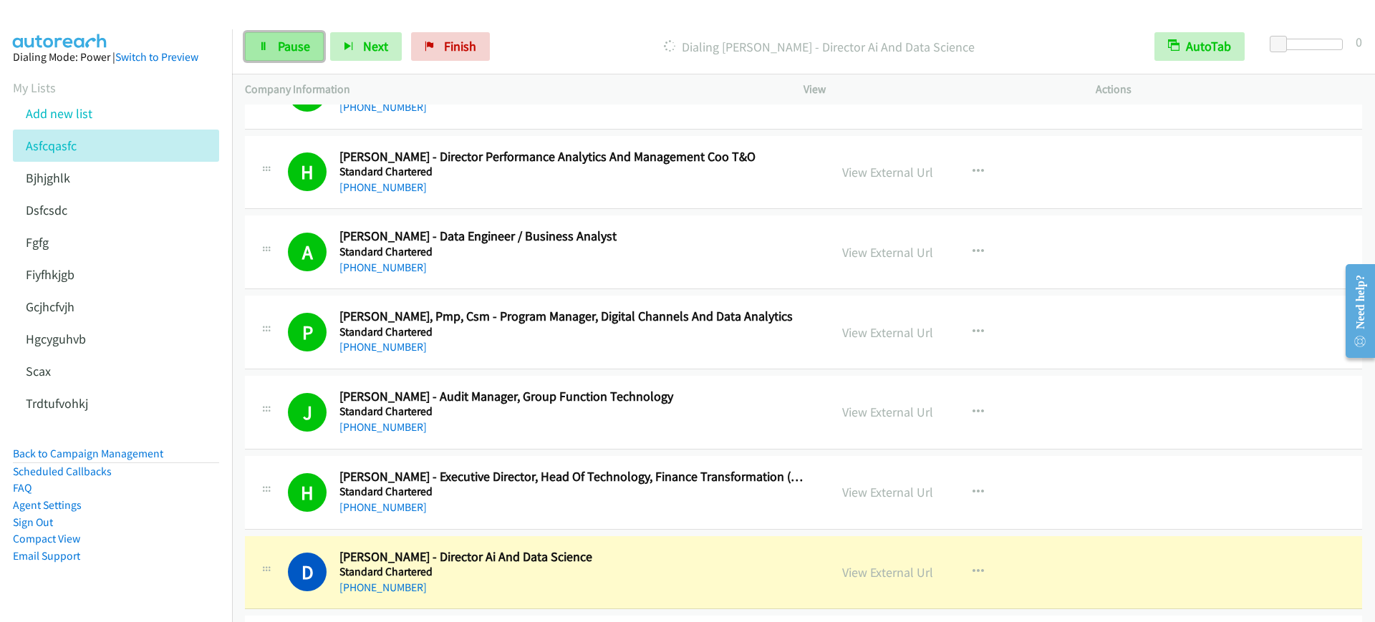
click at [309, 52] on span "Pause" at bounding box center [294, 46] width 32 height 16
